Goal: Task Accomplishment & Management: Manage account settings

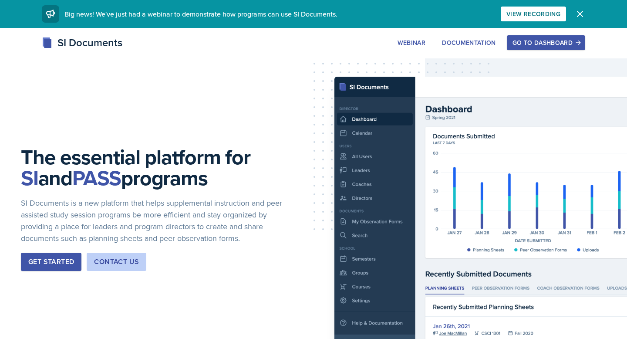
click at [544, 44] on div "Go to Dashboard" at bounding box center [545, 42] width 67 height 7
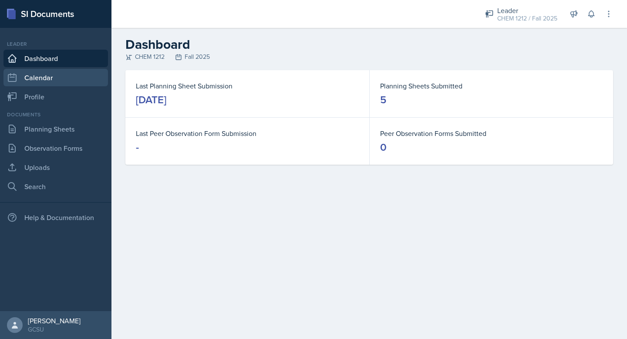
click at [37, 76] on link "Calendar" at bounding box center [55, 77] width 105 height 17
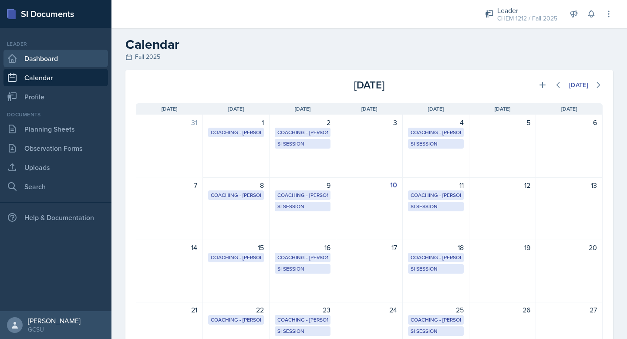
click at [50, 54] on link "Dashboard" at bounding box center [55, 58] width 105 height 17
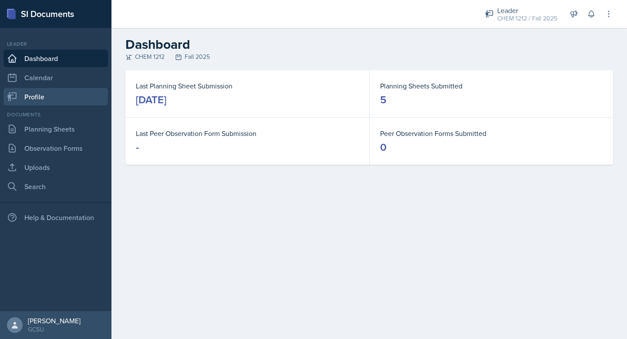
click at [57, 88] on link "Profile" at bounding box center [55, 96] width 105 height 17
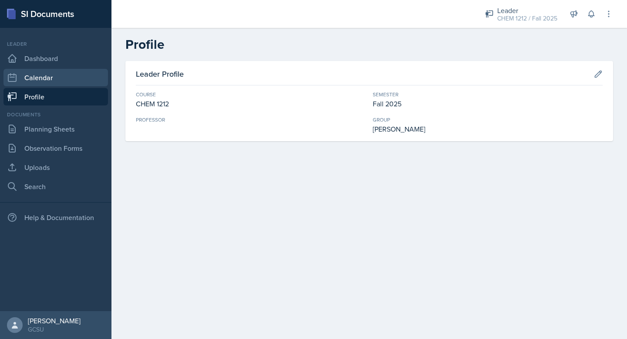
click at [78, 71] on link "Calendar" at bounding box center [55, 77] width 105 height 17
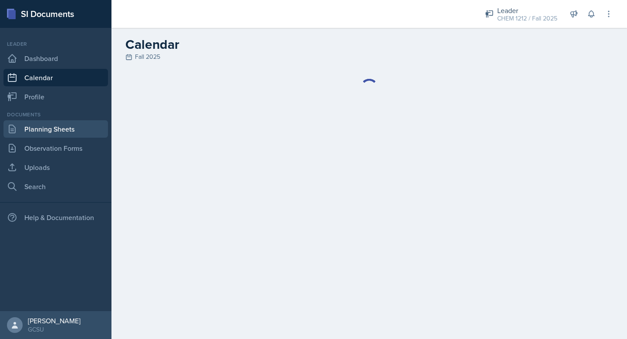
click at [67, 131] on link "Planning Sheets" at bounding box center [55, 128] width 105 height 17
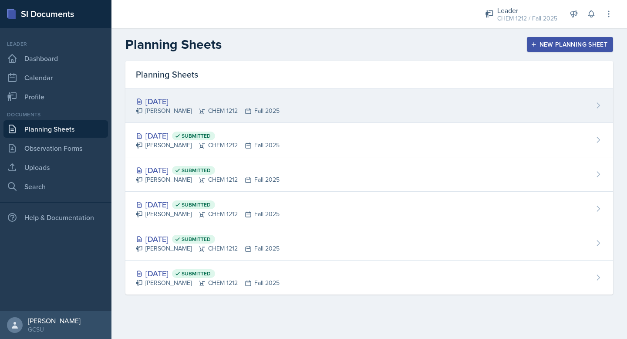
click at [238, 105] on div "[DATE]" at bounding box center [208, 101] width 144 height 12
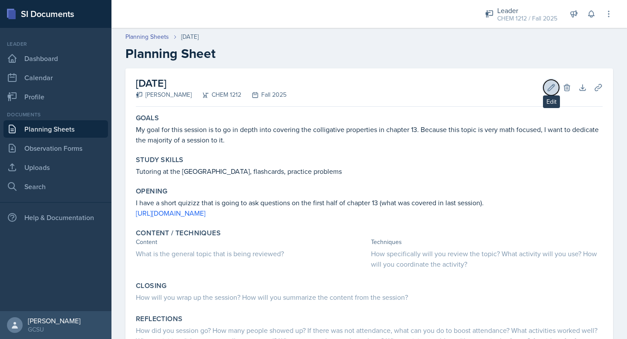
click at [549, 82] on button "Edit" at bounding box center [551, 88] width 16 height 16
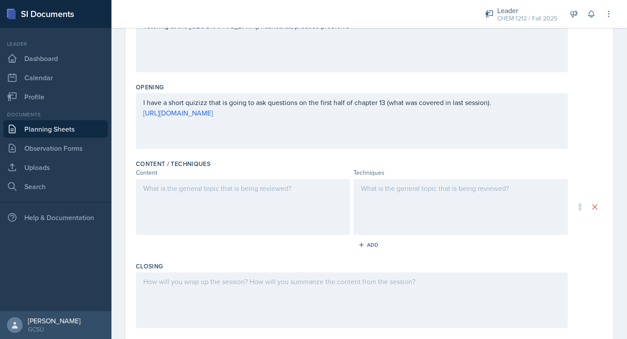
scroll to position [171, 0]
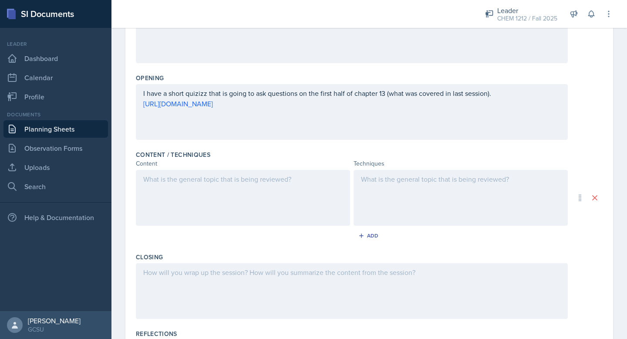
click at [226, 172] on div at bounding box center [243, 198] width 214 height 56
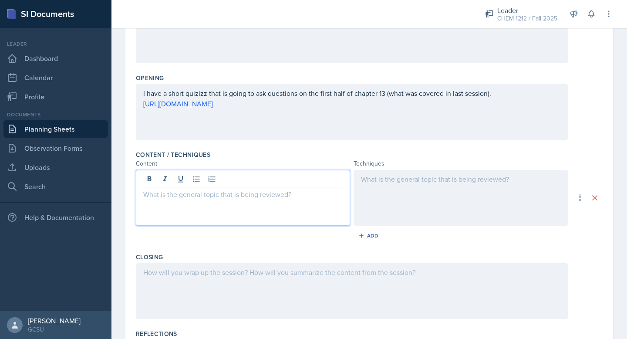
scroll to position [186, 0]
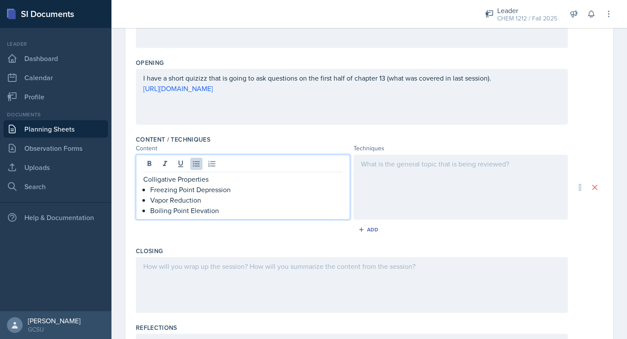
click at [421, 184] on div at bounding box center [461, 187] width 214 height 65
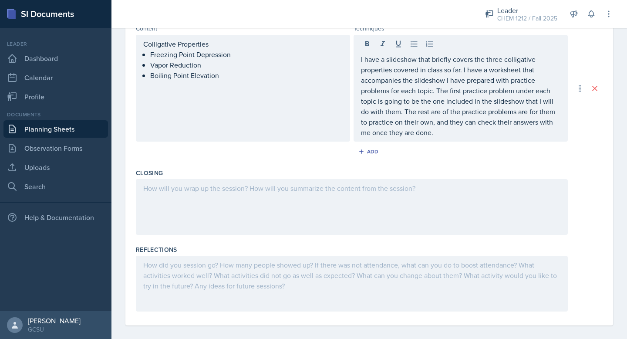
click at [337, 210] on div at bounding box center [352, 207] width 432 height 56
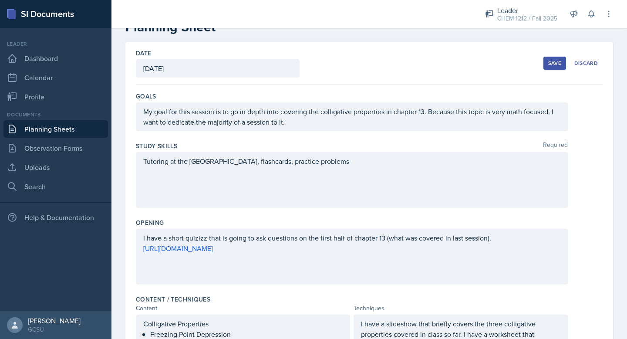
scroll to position [0, 0]
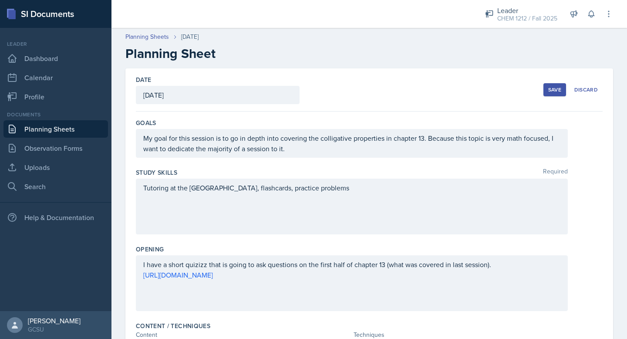
click at [552, 98] on div "Save Discard" at bounding box center [572, 90] width 59 height 20
click at [553, 92] on div "Save" at bounding box center [554, 89] width 13 height 7
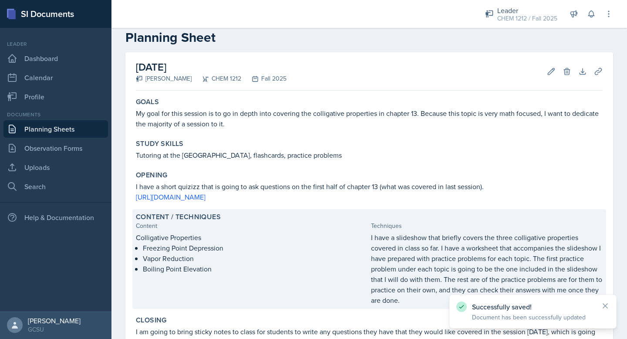
scroll to position [17, 0]
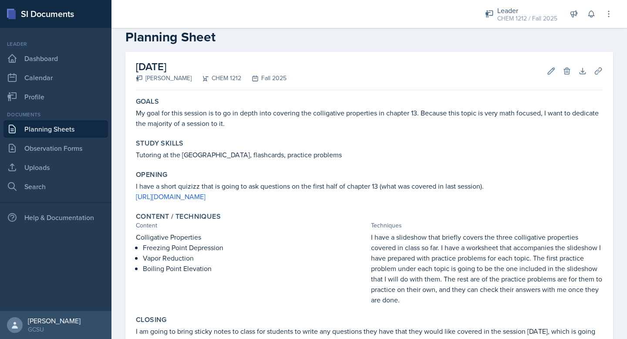
click at [302, 46] on header "Planning Sheets [DATE] Planning Sheet" at bounding box center [369, 30] width 516 height 47
